Goal: Task Accomplishment & Management: Manage account settings

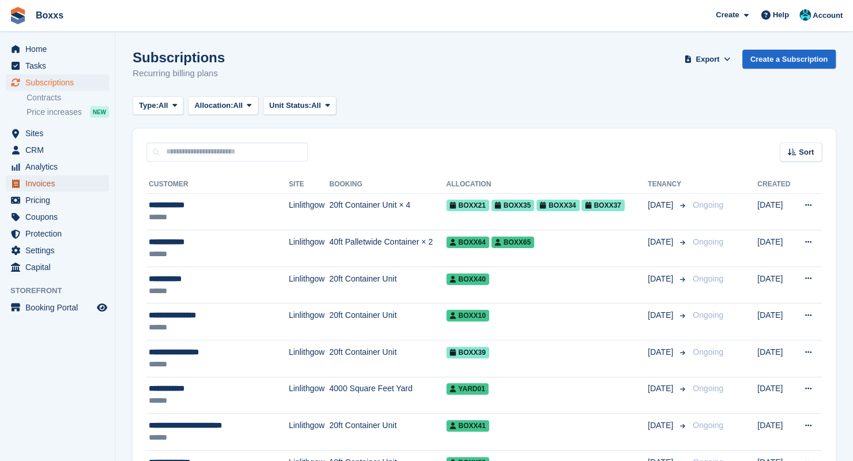
click at [36, 185] on span "Invoices" at bounding box center [59, 183] width 69 height 16
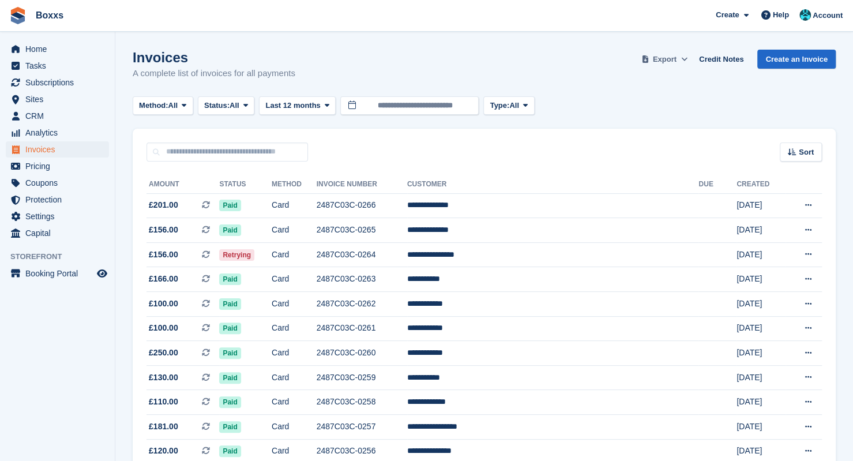
click at [677, 57] on span "Export" at bounding box center [665, 60] width 24 height 12
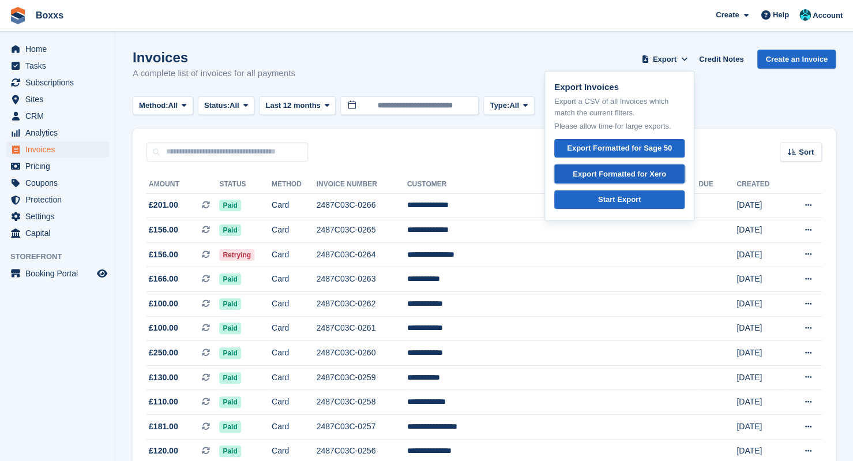
click at [615, 168] on div "Export Formatted for Xero" at bounding box center [619, 174] width 93 height 12
drag, startPoint x: 201, startPoint y: 148, endPoint x: 219, endPoint y: 146, distance: 18.0
click at [201, 148] on input "text" at bounding box center [226, 151] width 161 height 19
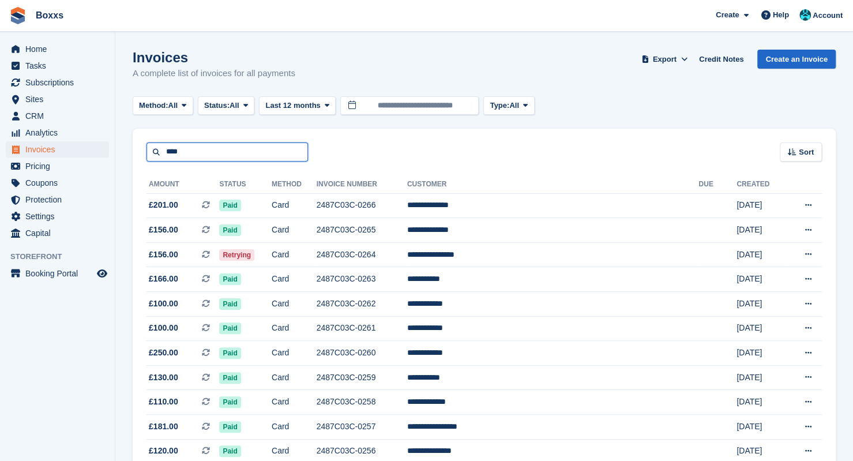
type input "****"
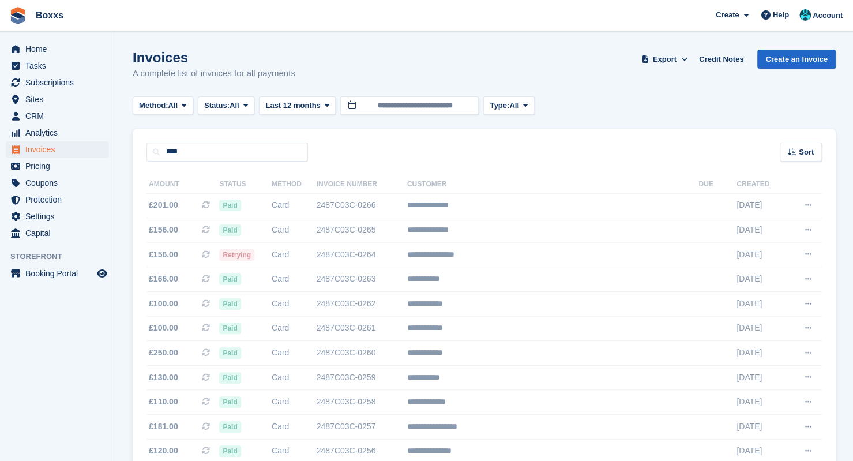
drag, startPoint x: 219, startPoint y: 153, endPoint x: 210, endPoint y: 157, distance: 9.3
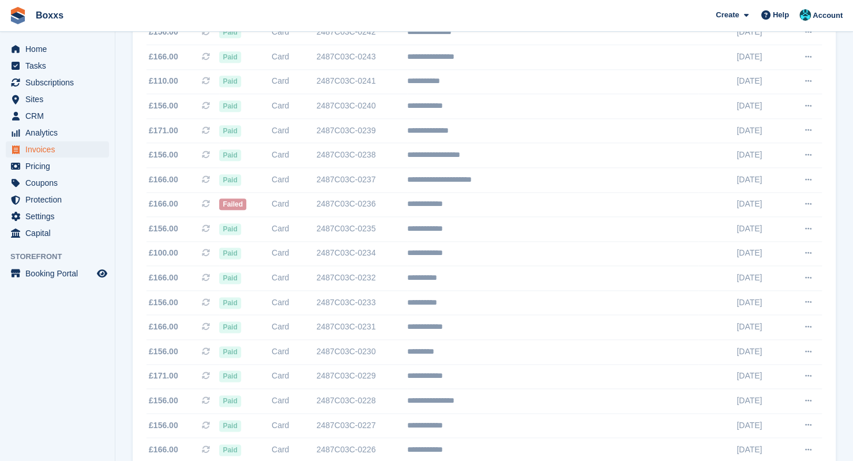
scroll to position [865, 0]
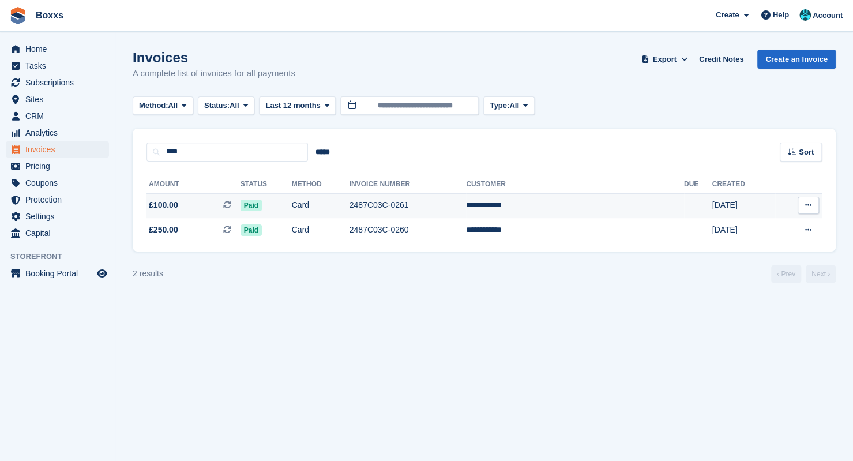
click at [350, 205] on td "Card" at bounding box center [321, 205] width 58 height 25
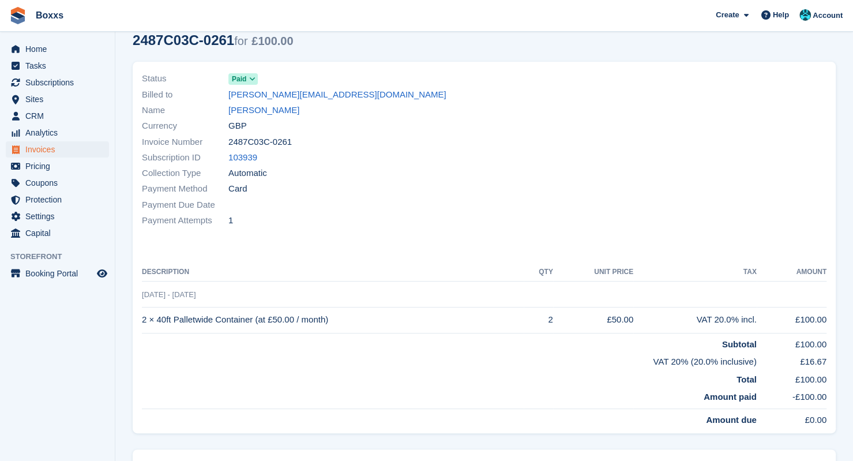
scroll to position [58, 0]
